Goal: Task Accomplishment & Management: Manage account settings

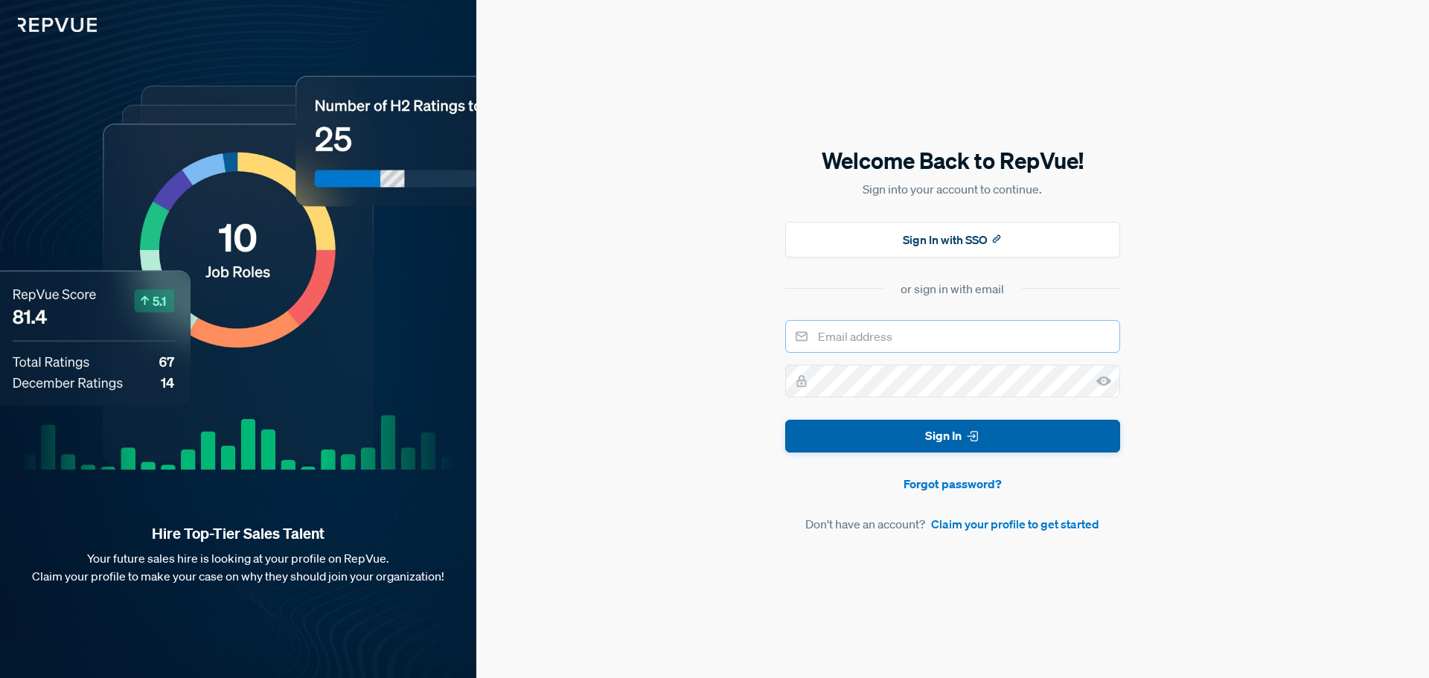
type input "[EMAIL_ADDRESS][DOMAIN_NAME]"
click at [961, 450] on button "Sign In" at bounding box center [952, 436] width 335 height 33
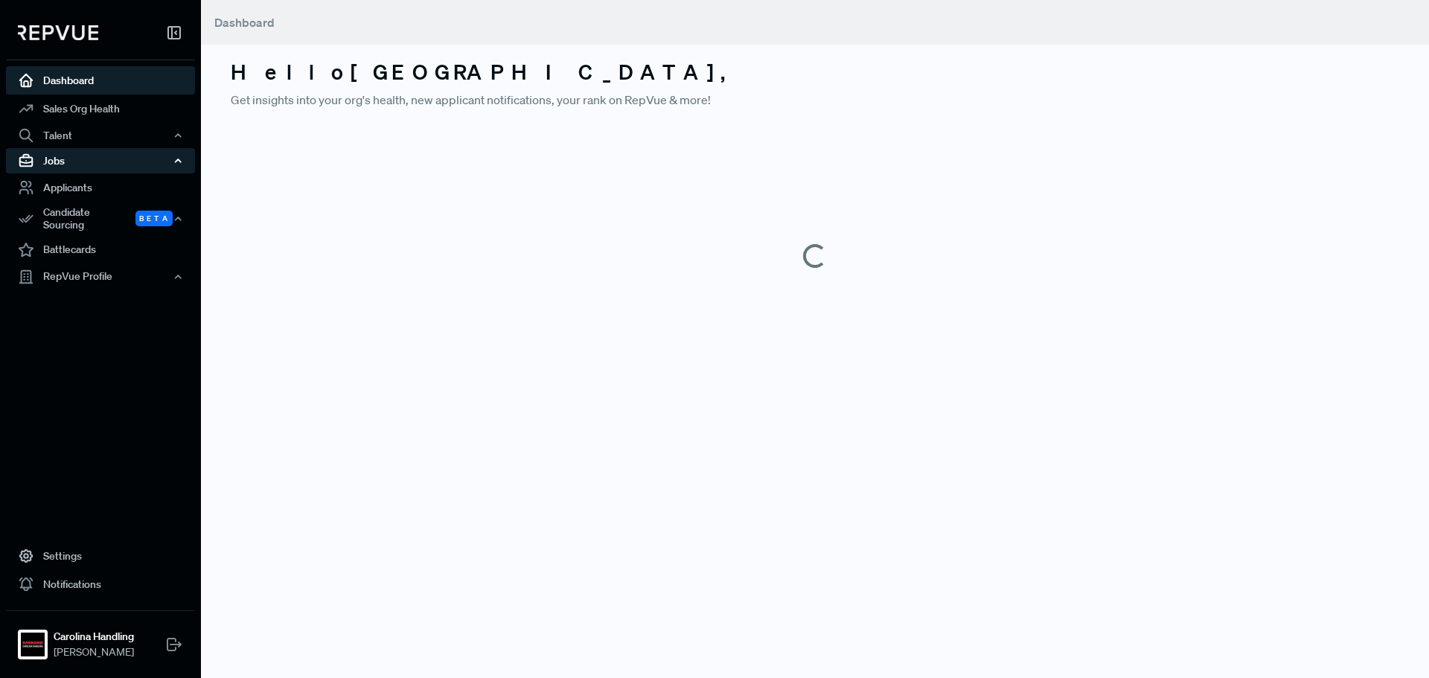
click at [86, 156] on div "Jobs" at bounding box center [100, 160] width 189 height 25
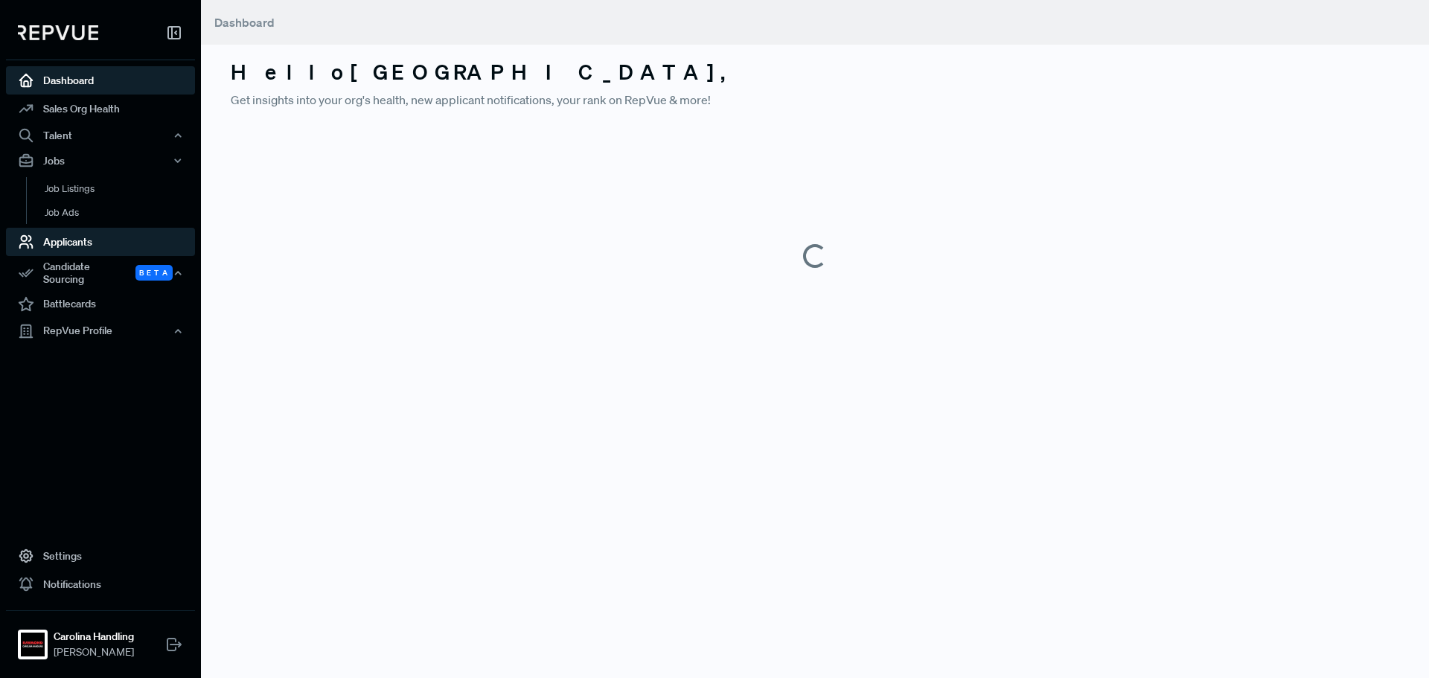
click at [83, 255] on link "Applicants" at bounding box center [100, 242] width 189 height 28
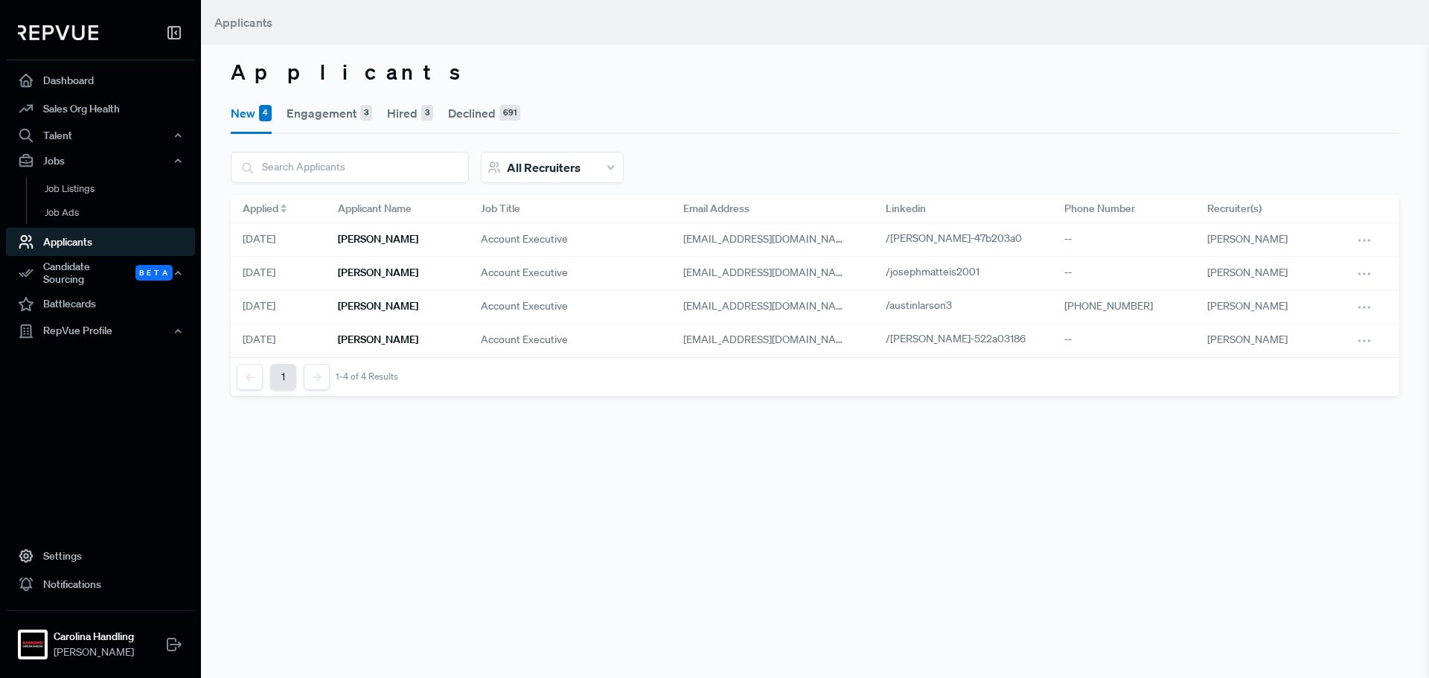
click at [314, 116] on button "Engagement 3" at bounding box center [329, 113] width 86 height 42
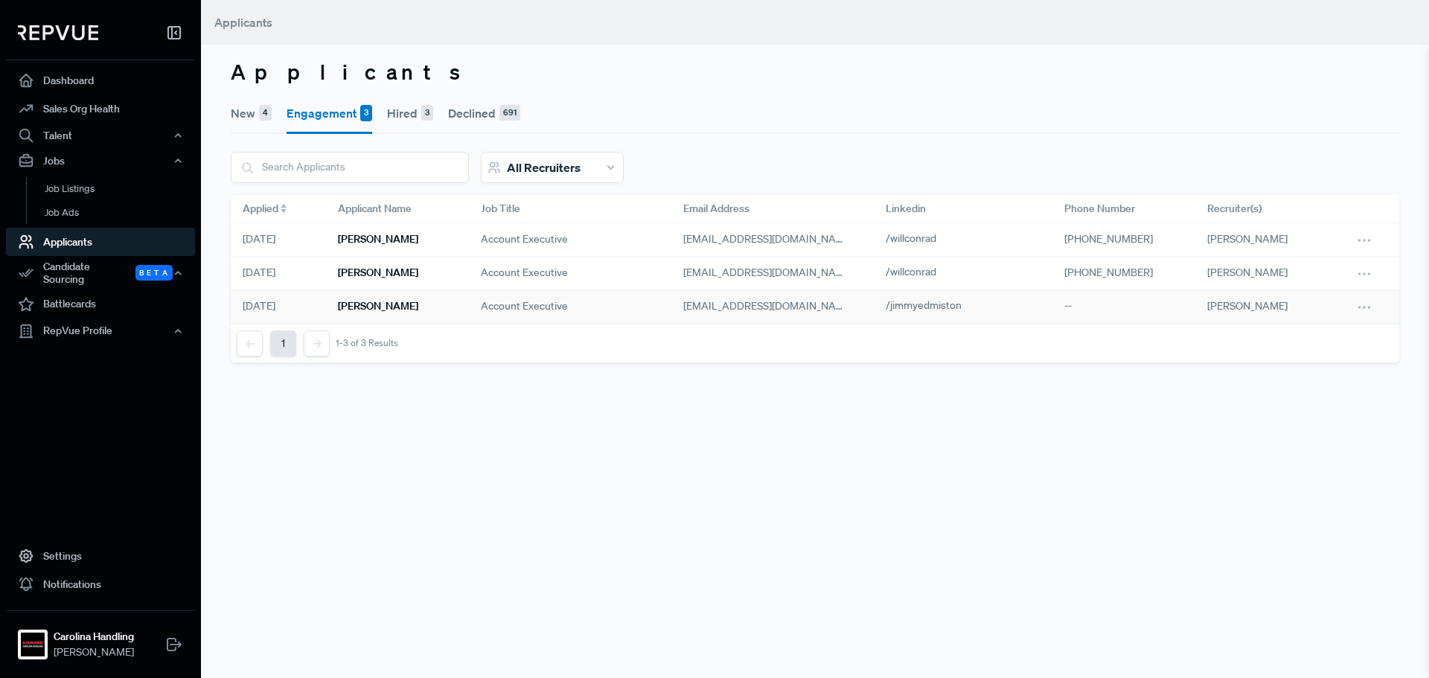
click at [374, 308] on h6 "[PERSON_NAME]" at bounding box center [378, 306] width 80 height 13
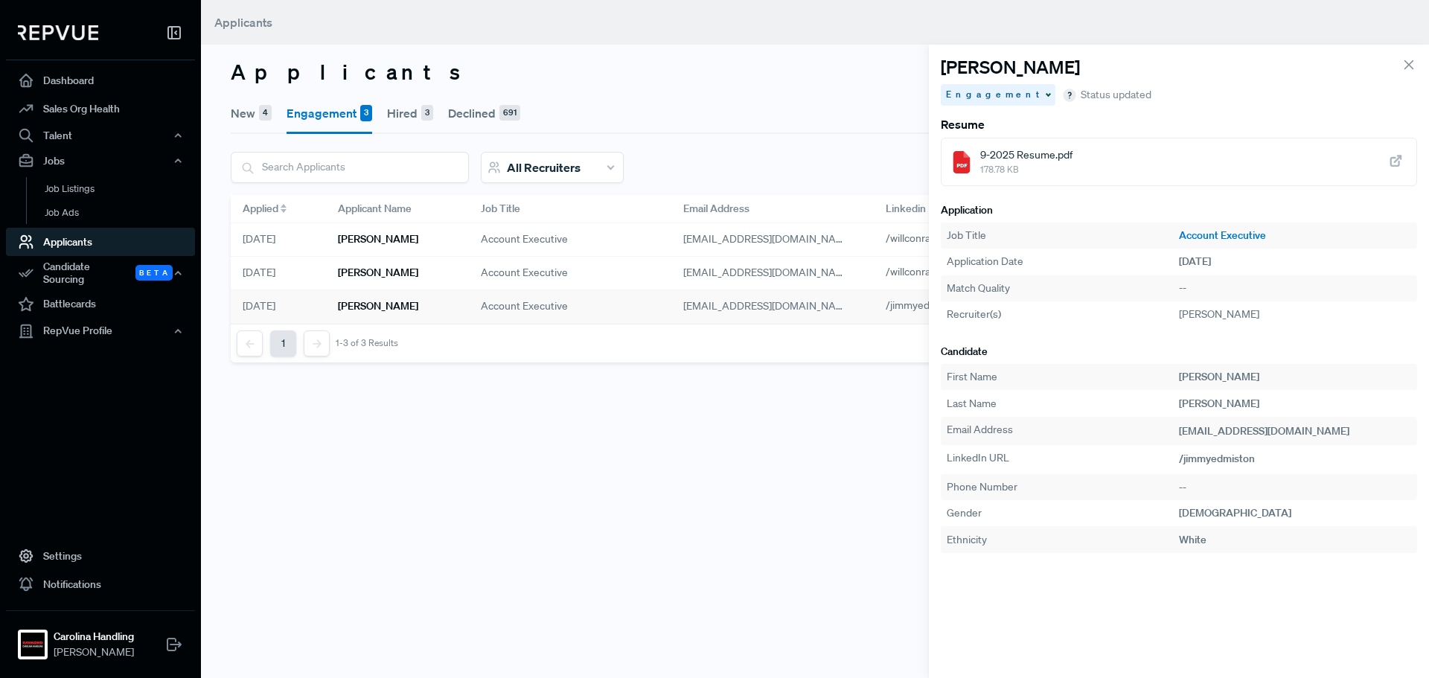
click at [1063, 161] on span "9-2025 Resume.pdf" at bounding box center [1026, 155] width 92 height 16
